Goal: Task Accomplishment & Management: Manage account settings

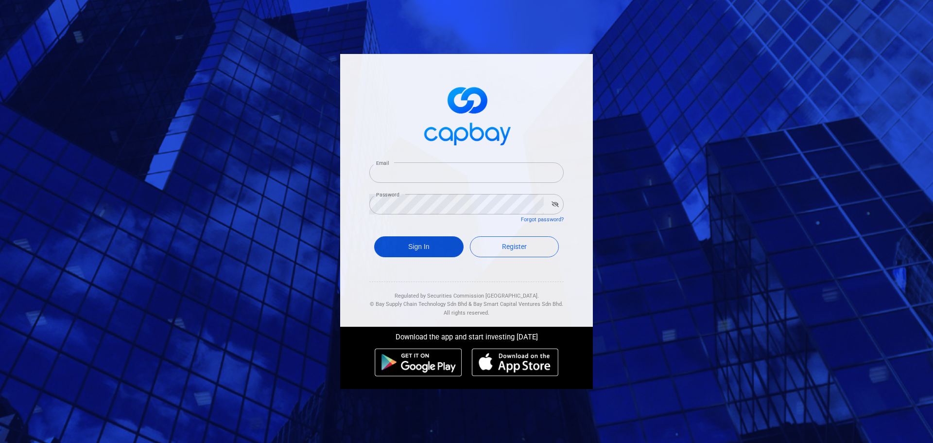
type input "[EMAIL_ADDRESS][DOMAIN_NAME]"
click at [432, 248] on button "Sign In" at bounding box center [418, 246] width 89 height 21
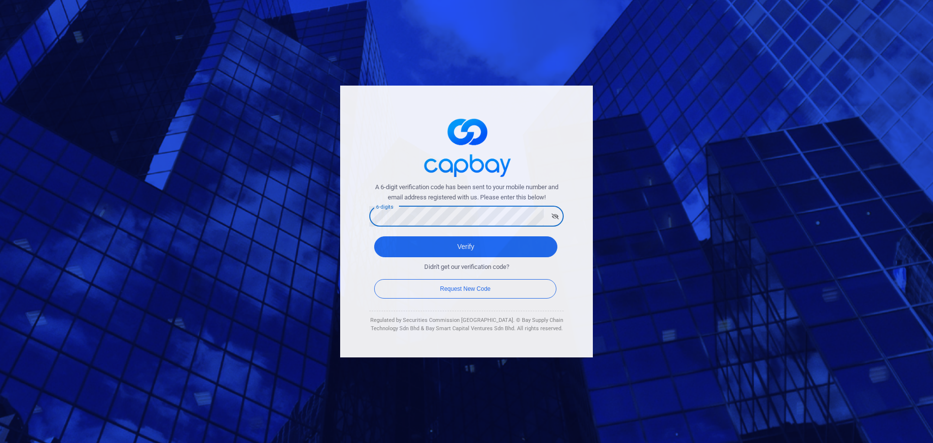
click at [374, 236] on button "Verify" at bounding box center [465, 246] width 183 height 21
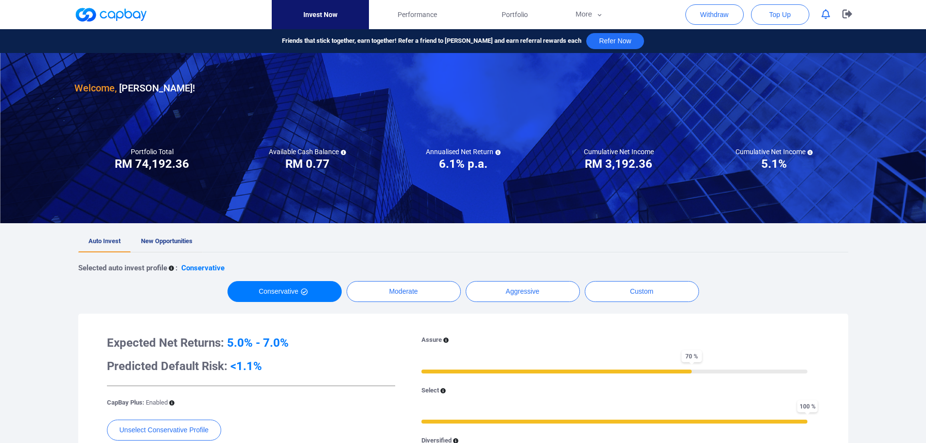
click at [169, 242] on span "New Opportunities" at bounding box center [167, 240] width 52 height 7
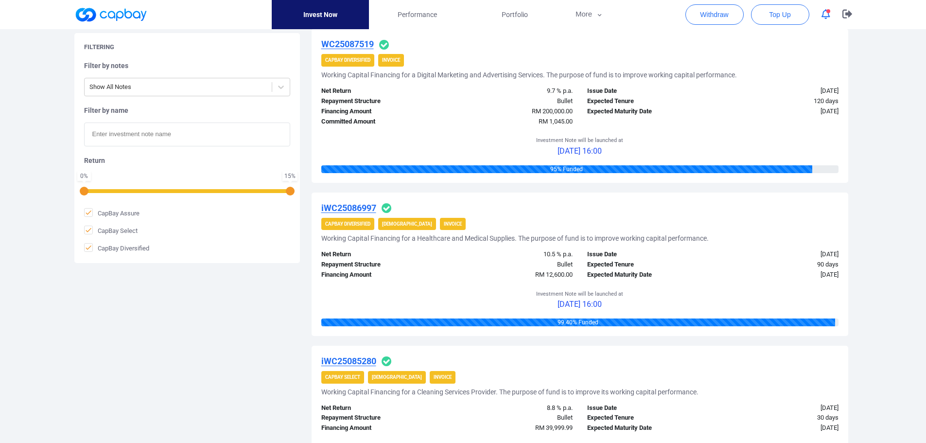
scroll to position [972, 0]
click at [823, 17] on icon "button" at bounding box center [825, 14] width 9 height 10
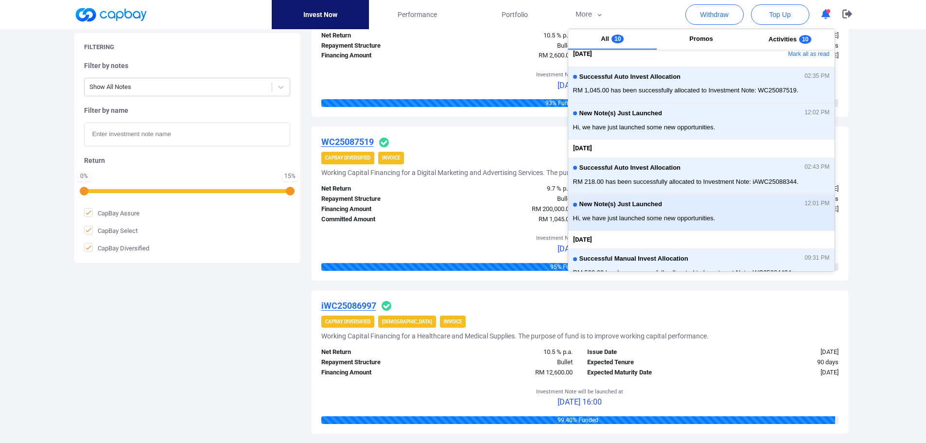
scroll to position [0, 0]
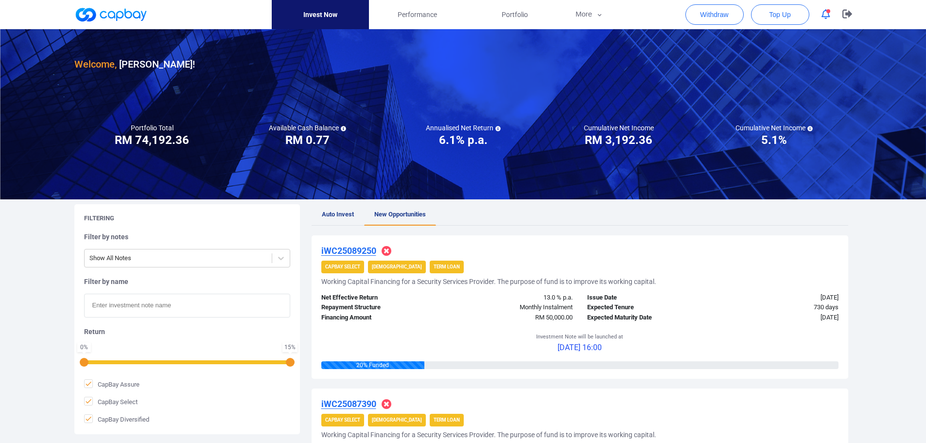
click at [825, 14] on icon "button" at bounding box center [825, 14] width 9 height 10
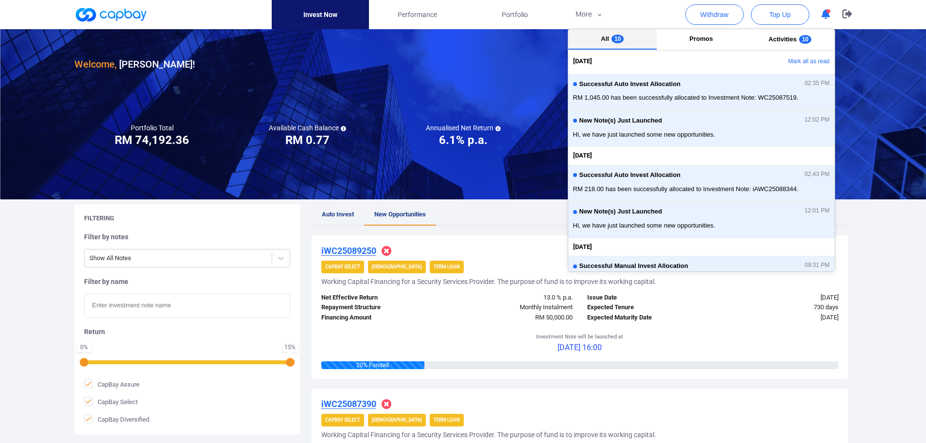
click at [613, 41] on span "10" at bounding box center [617, 39] width 12 height 9
click at [799, 39] on span "10" at bounding box center [805, 39] width 12 height 9
click at [804, 60] on button "Mark all as read" at bounding box center [782, 61] width 105 height 17
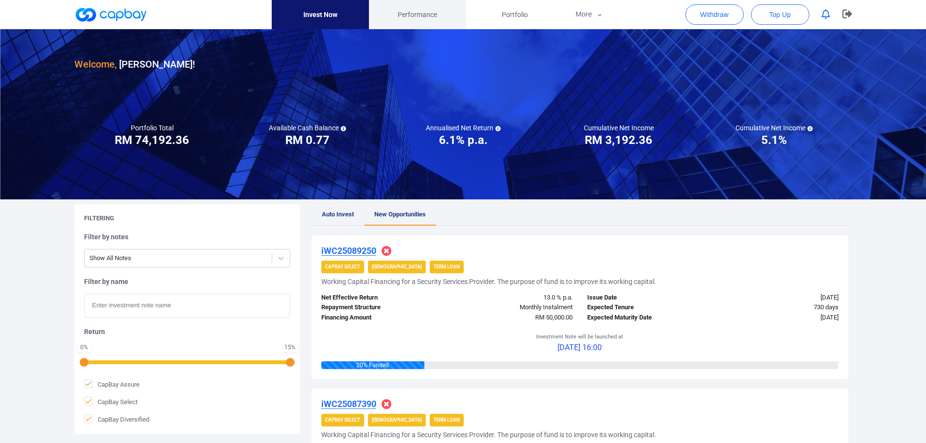
click at [432, 17] on span "Performance" at bounding box center [417, 14] width 39 height 11
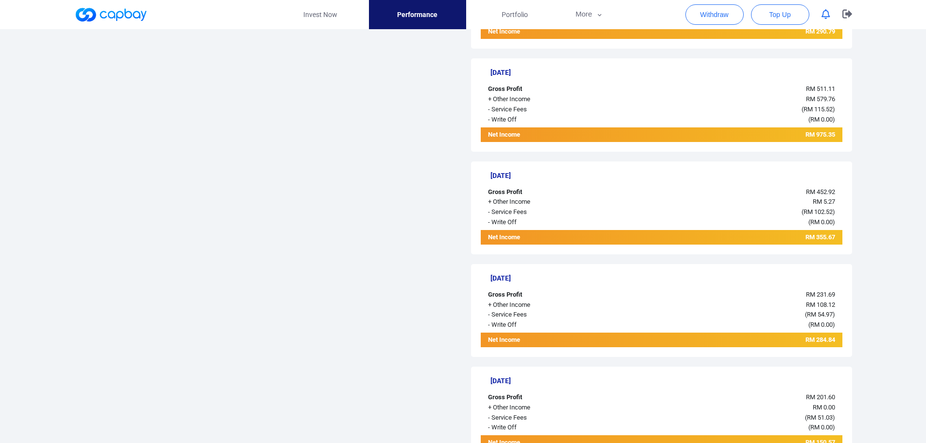
scroll to position [632, 0]
